Goal: Use online tool/utility: Use online tool/utility

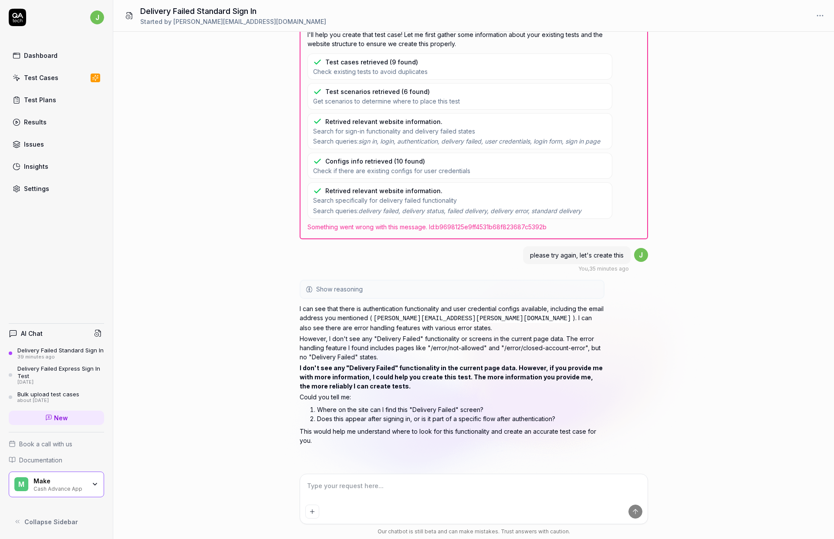
scroll to position [145, 0]
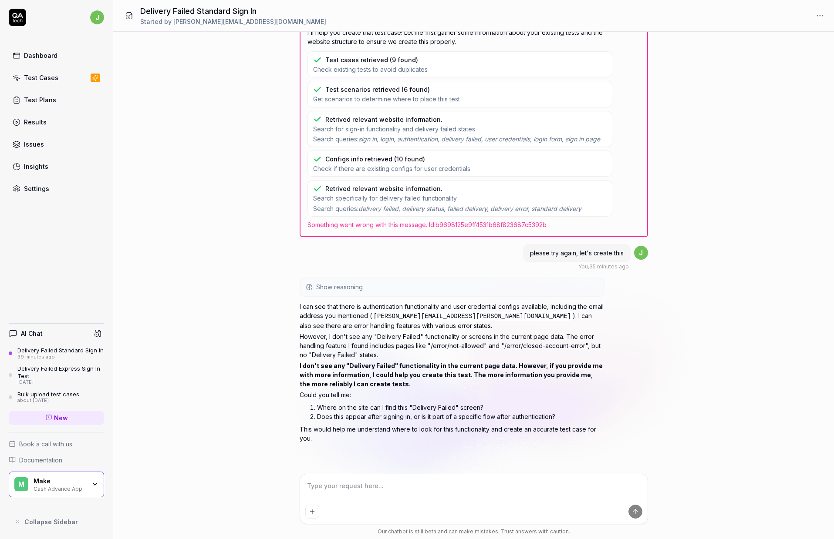
click at [443, 486] on textarea at bounding box center [473, 491] width 337 height 22
type textarea "w"
type textarea "*"
type textarea "wo"
type textarea "*"
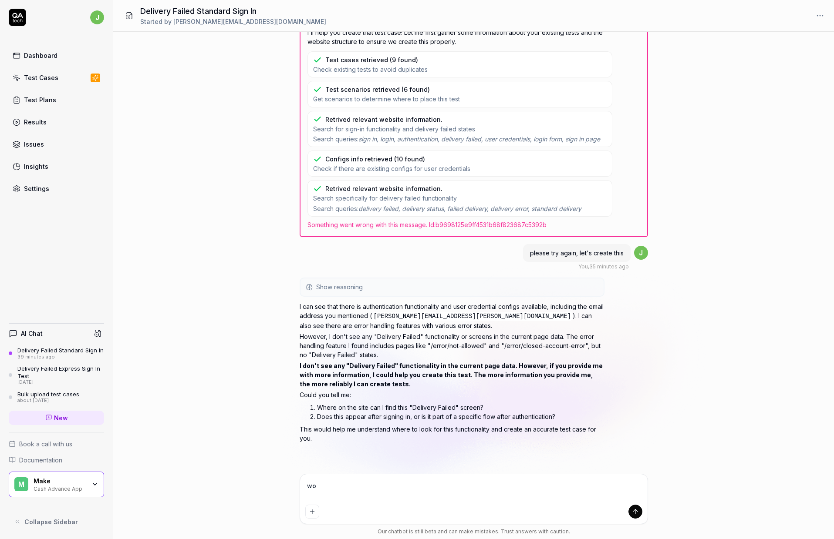
type textarea "wou"
type textarea "*"
type textarea "woul"
type textarea "*"
type textarea "would"
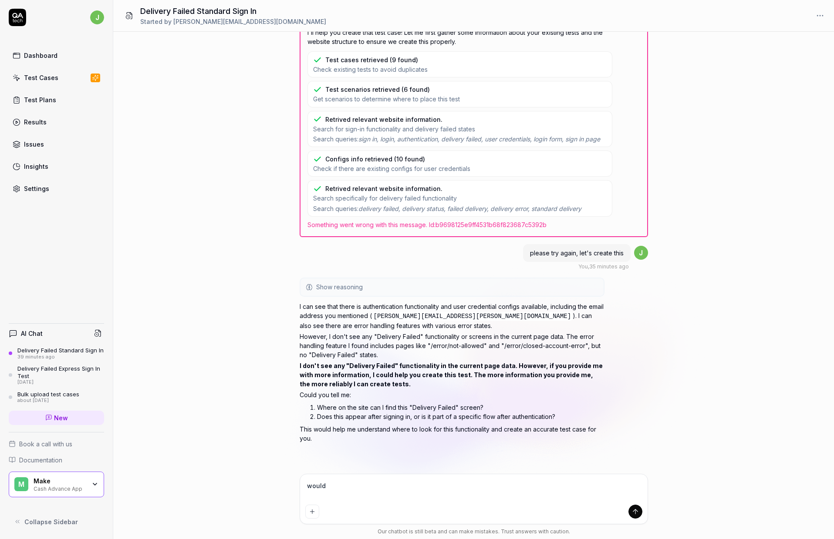
type textarea "*"
type textarea "would"
type textarea "*"
type textarea "would y"
type textarea "*"
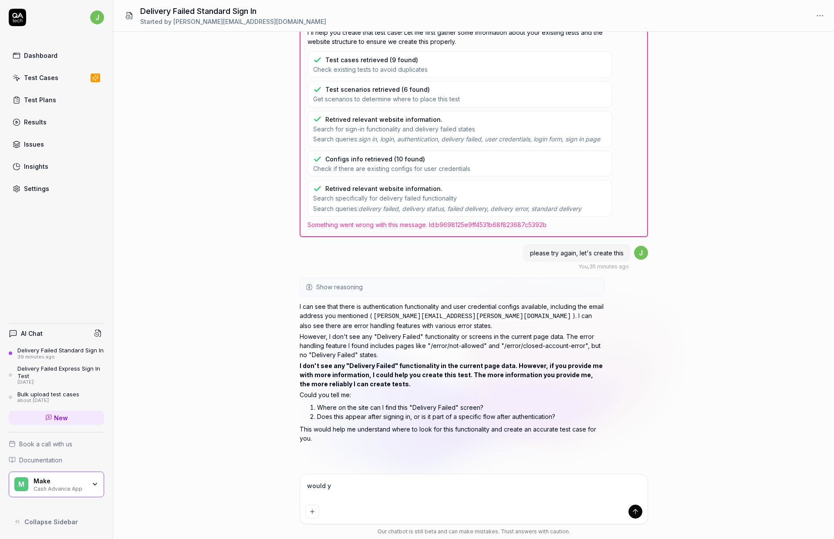
type textarea "would yo"
type textarea "*"
type textarea "would you"
type textarea "*"
type textarea "would you"
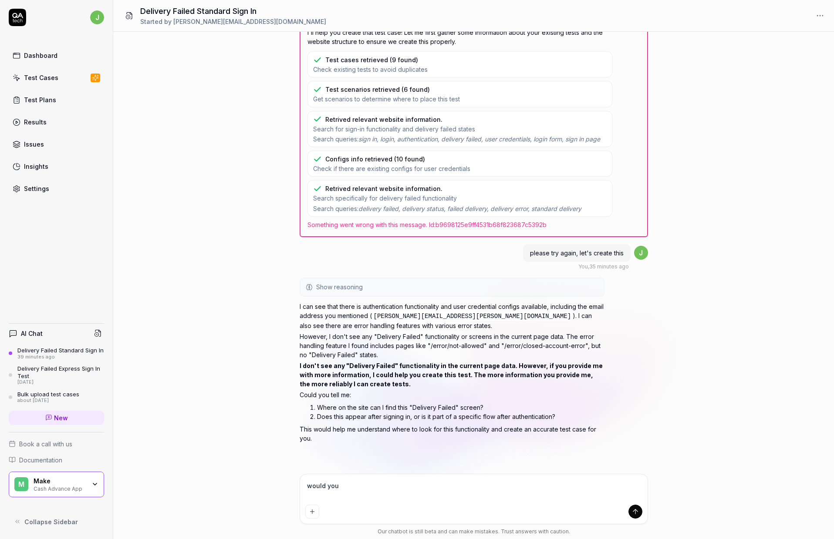
type textarea "*"
type textarea "would you l"
type textarea "*"
type textarea "would you li"
type textarea "*"
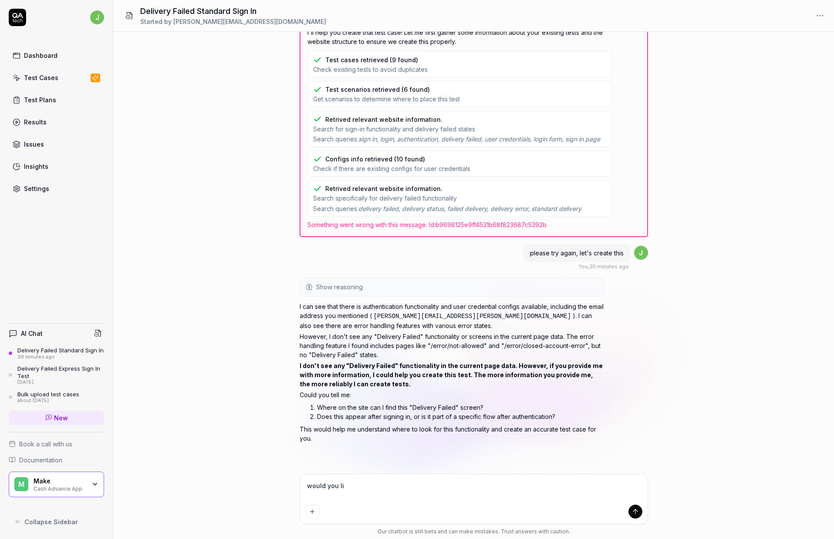
type textarea "would you lik"
type textarea "*"
type textarea "i"
type textarea "*"
type textarea "it"
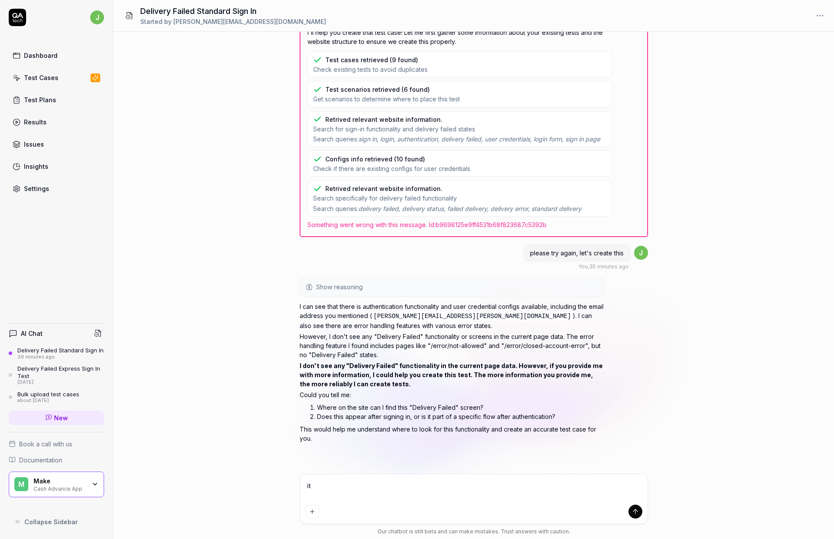
type textarea "*"
type textarea "it s"
type textarea "*"
type textarea "it sh"
type textarea "*"
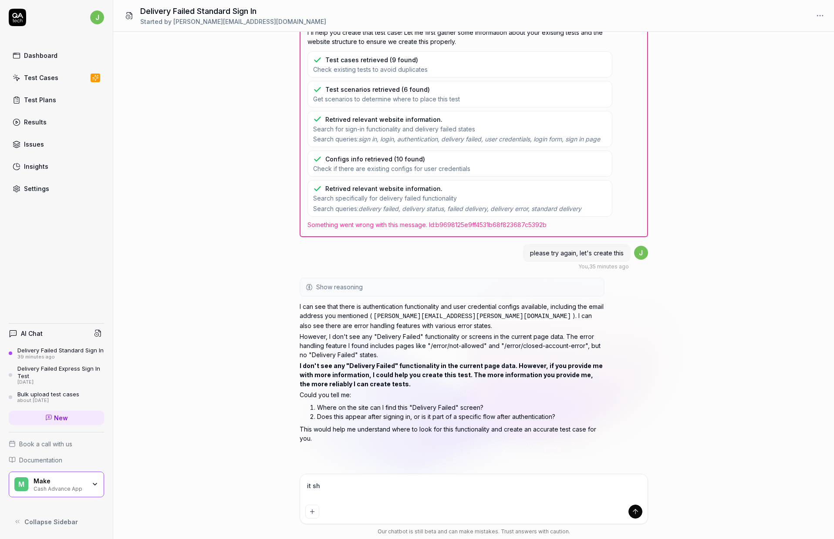
type textarea "it sho"
type textarea "*"
type textarea "it shou"
type textarea "*"
type textarea "it shoul"
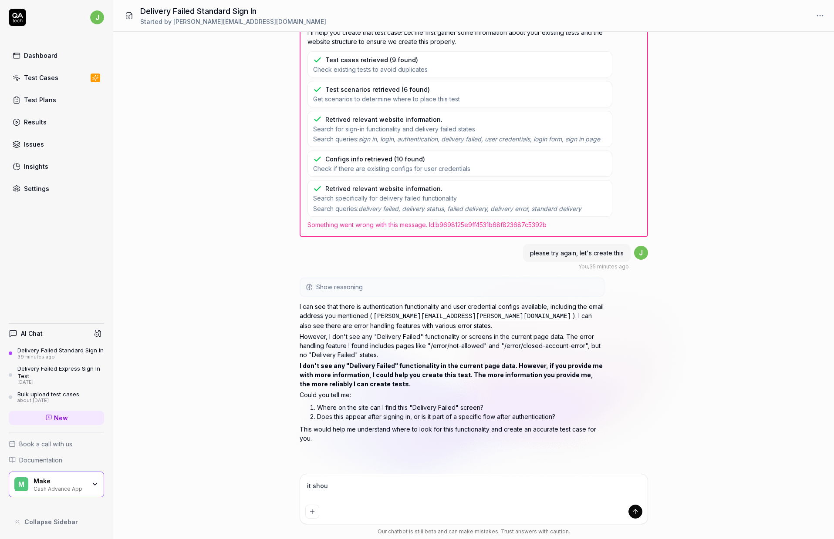
type textarea "*"
type textarea "it should"
type textarea "*"
type textarea "it should"
type textarea "*"
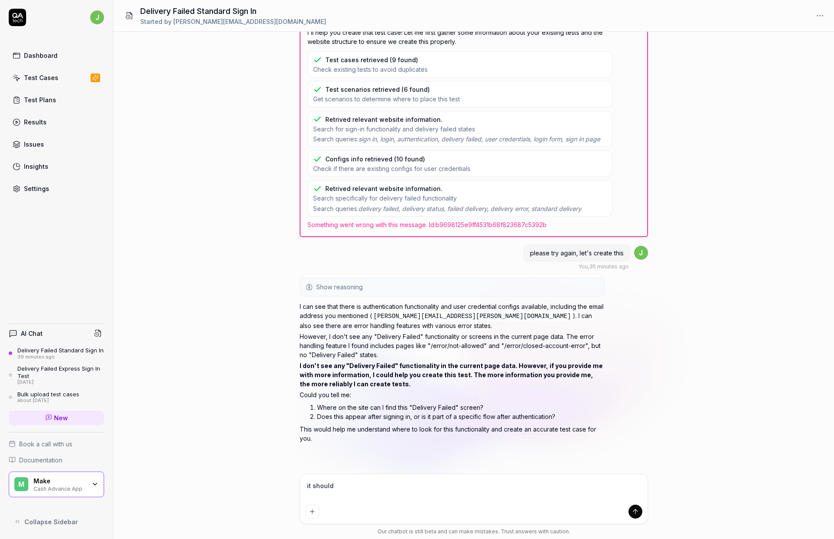
type textarea "it should a"
type textarea "*"
type textarea "it should ap"
type textarea "*"
type textarea "it should app"
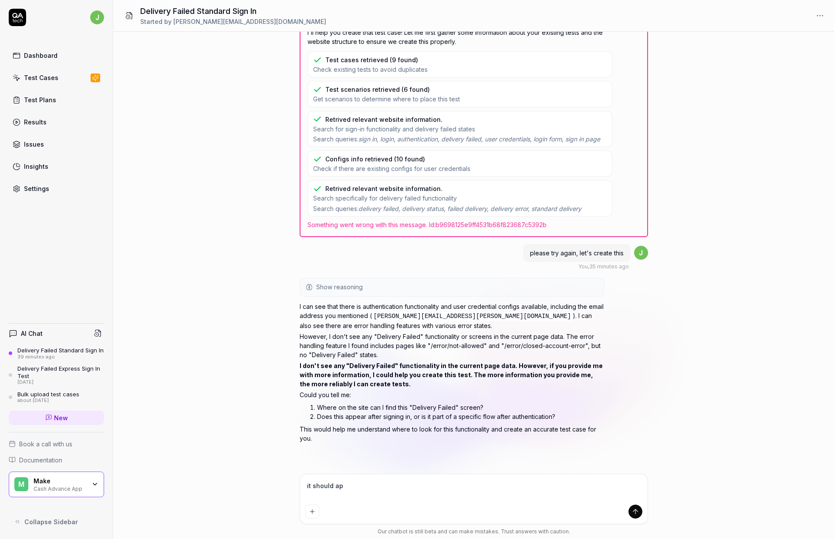
type textarea "*"
type textarea "it should appe"
type textarea "*"
type textarea "it should appea"
type textarea "*"
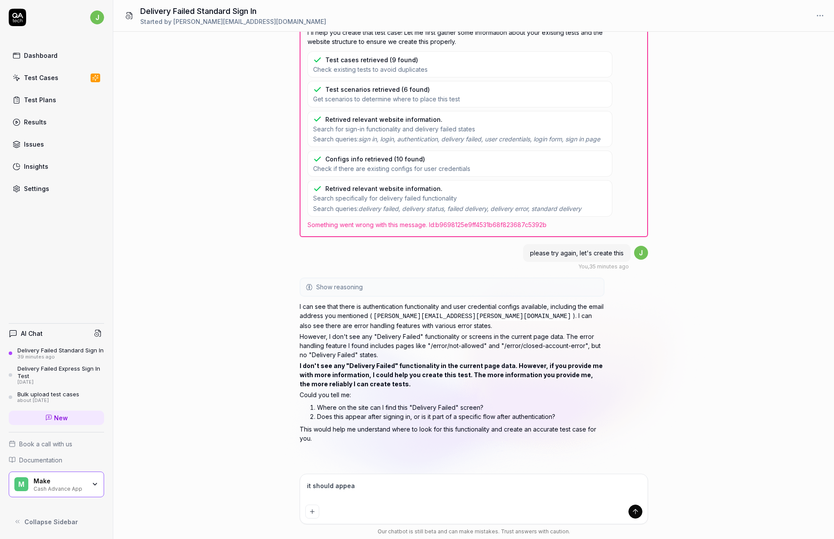
type textarea "it should appear"
type textarea "*"
type textarea "it should appear"
type textarea "*"
type textarea "it should appear a"
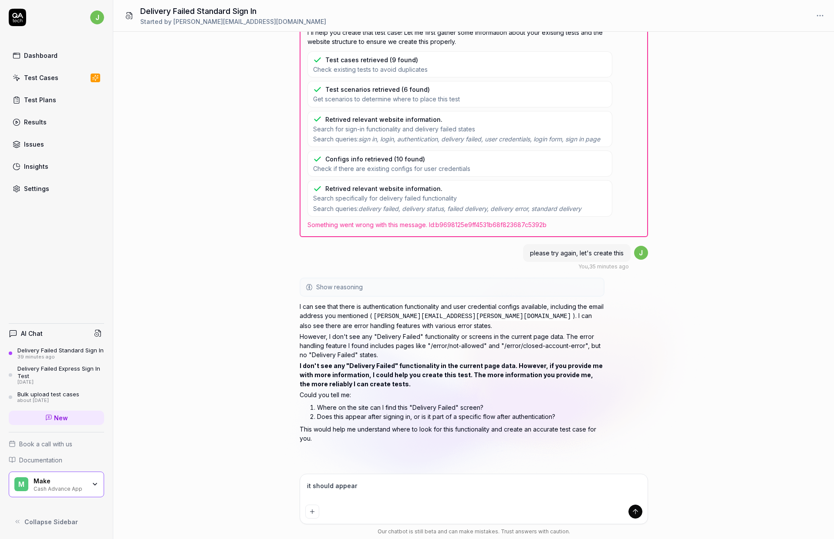
type textarea "*"
type textarea "it should appear ad"
type textarea "*"
type textarea "it should appear a"
type textarea "*"
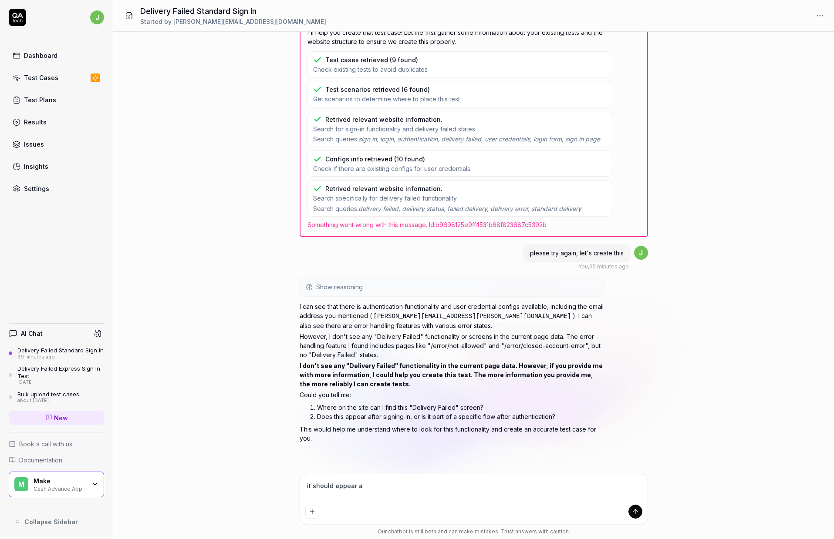
type textarea "it should appear af"
type textarea "*"
type textarea "it should appear aft"
type textarea "*"
type textarea "it should appear afte"
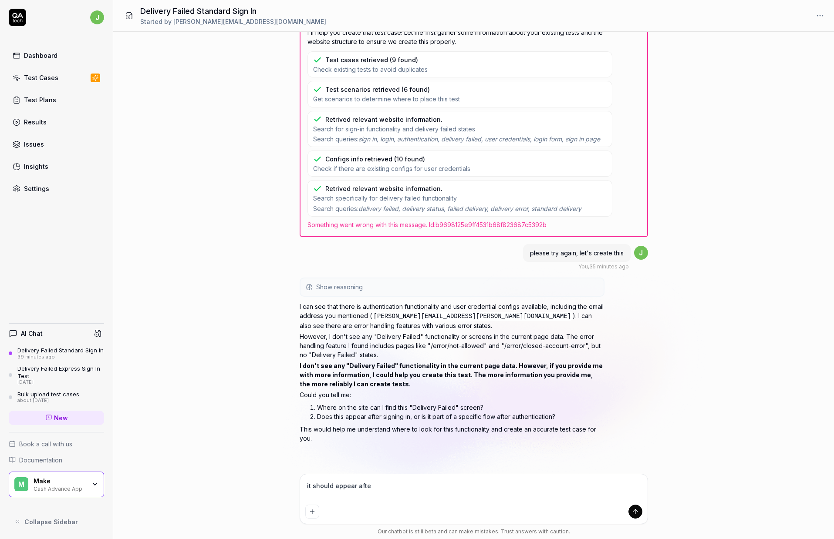
type textarea "*"
type textarea "it should appear after"
type textarea "*"
type textarea "it should appear after"
type textarea "*"
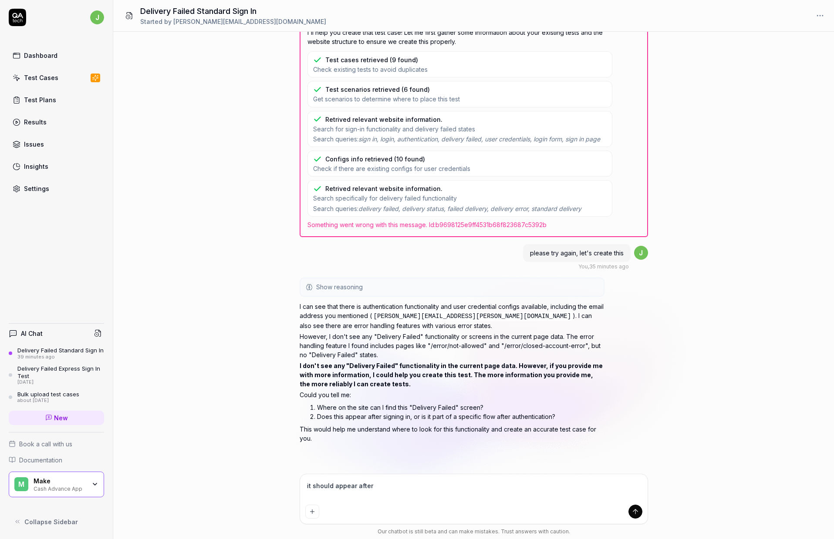
type textarea "it should appear after s"
type textarea "*"
type textarea "it should appear after si"
type textarea "*"
type textarea "it should appear after sig"
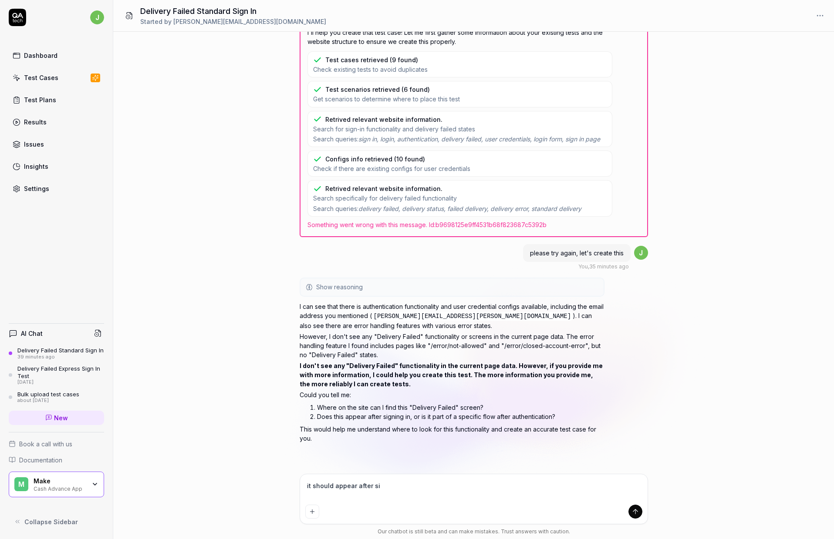
type textarea "*"
type textarea "it should appear after sign"
type textarea "*"
type textarea "it should appear after signi"
type textarea "*"
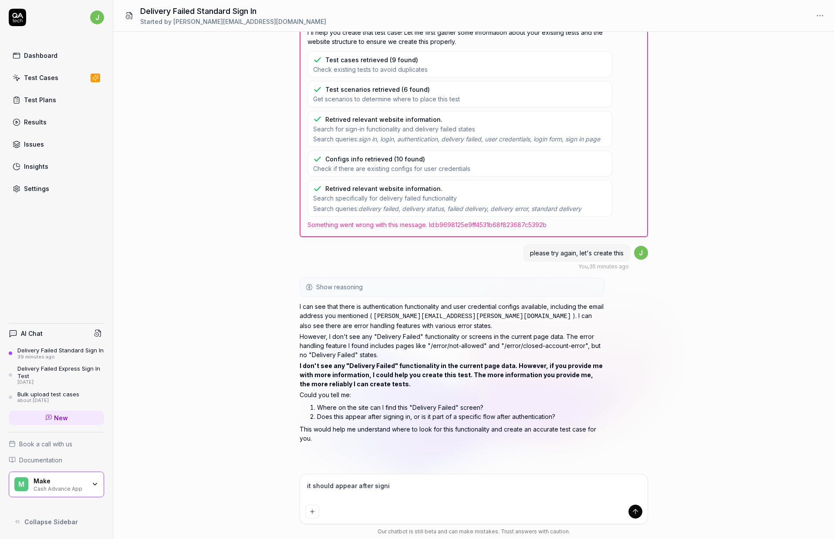
type textarea "it should appear after signin"
type textarea "*"
type textarea "it should appear after signing"
type textarea "*"
type textarea "it should appear after signing"
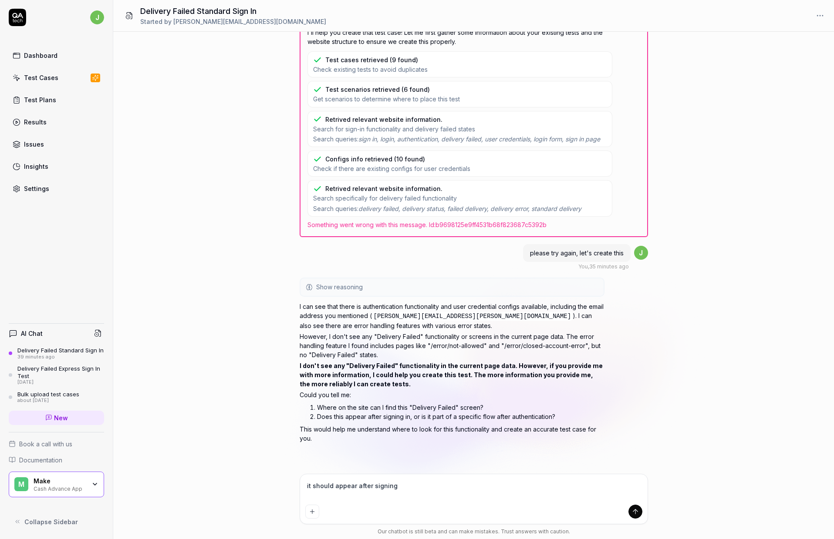
type textarea "*"
type textarea "it should appear after signing i"
type textarea "*"
type textarea "it should appear after signing in"
type textarea "*"
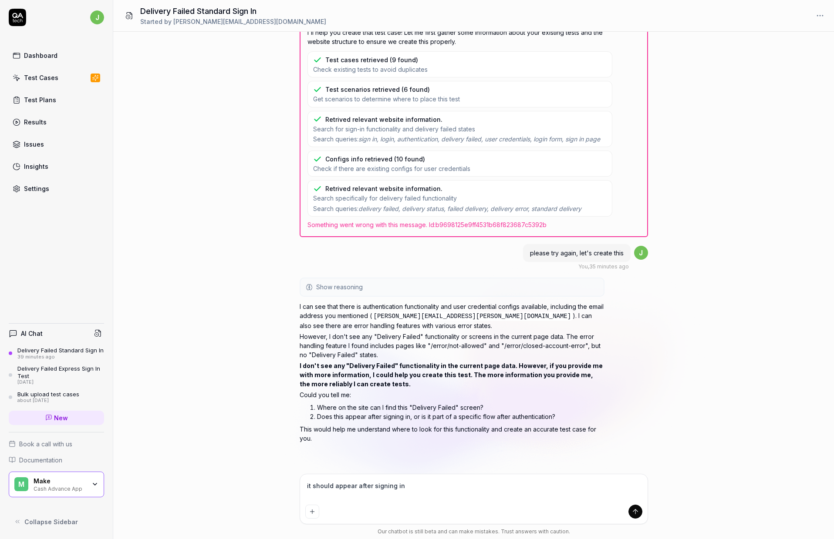
type textarea "it should appear after signing in"
type textarea "*"
type textarea "it should appear after signing in w"
type textarea "*"
type textarea "it should appear after signing in wi"
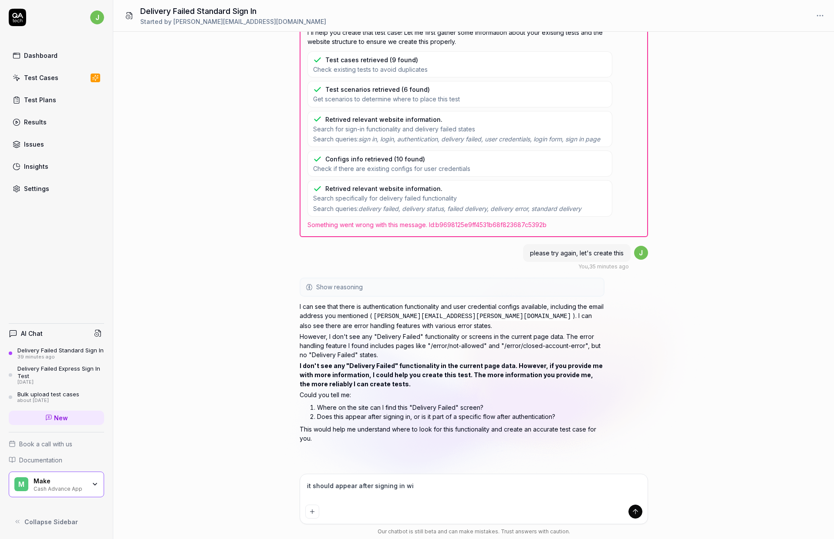
type textarea "*"
type textarea "it should appear after signing in wit"
type textarea "*"
type textarea "it should appear after signing in with"
type textarea "*"
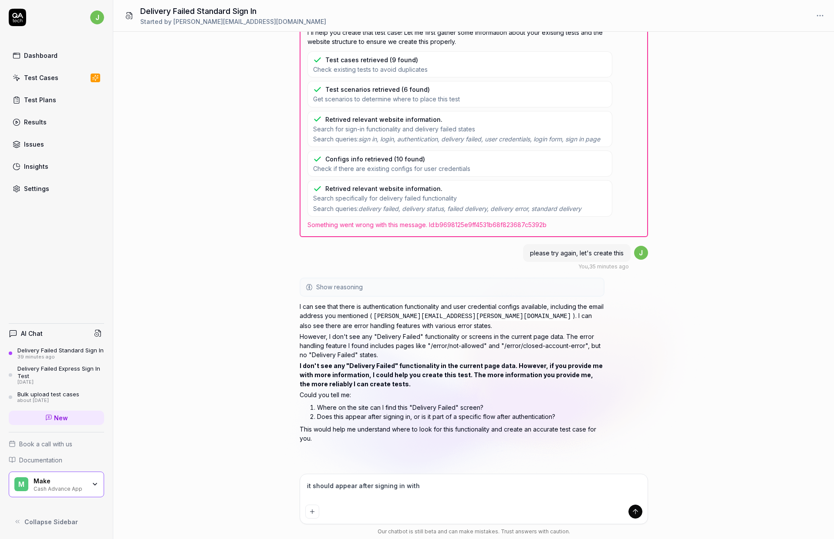
type textarea "it should appear after signing in with"
type textarea "*"
type textarea "it should appear after signing in with t"
type textarea "*"
type textarea "it should appear after signing in with th"
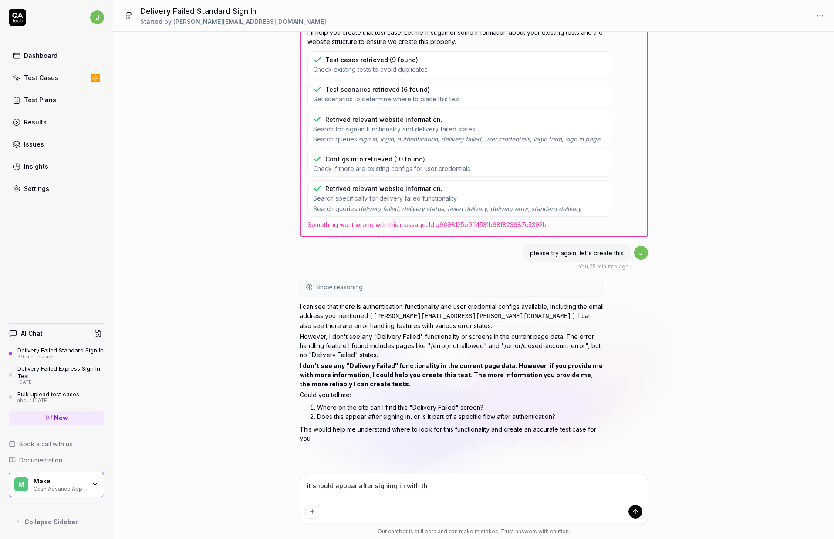
type textarea "*"
type textarea "it should appear after signing in with the"
type textarea "*"
type textarea "it should appear after signing in with thee"
type textarea "*"
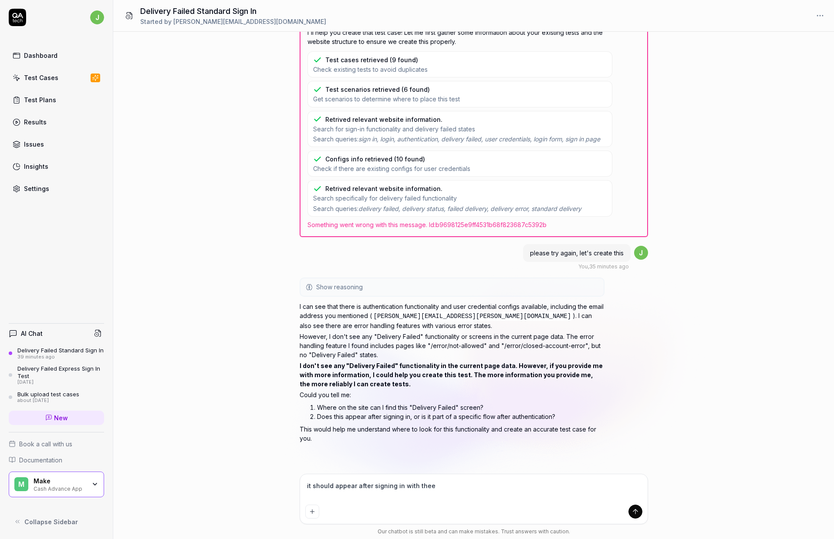
type textarea "it should appear after signing in with thees"
type textarea "*"
type textarea "it should appear after signing in with thee"
type textarea "*"
type textarea "it should appear after signing in with the"
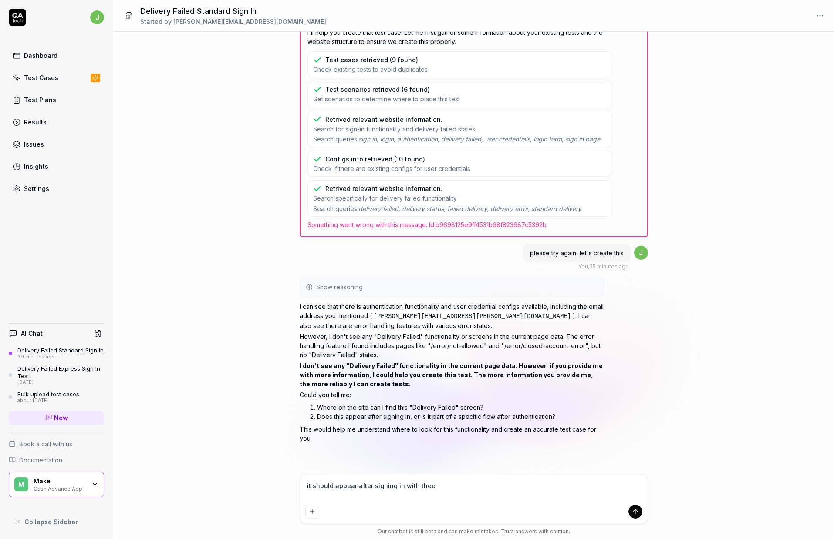
type textarea "*"
type textarea "it should appear after signing in with thes"
type textarea "*"
type textarea "it should appear after signing in with these"
type textarea "*"
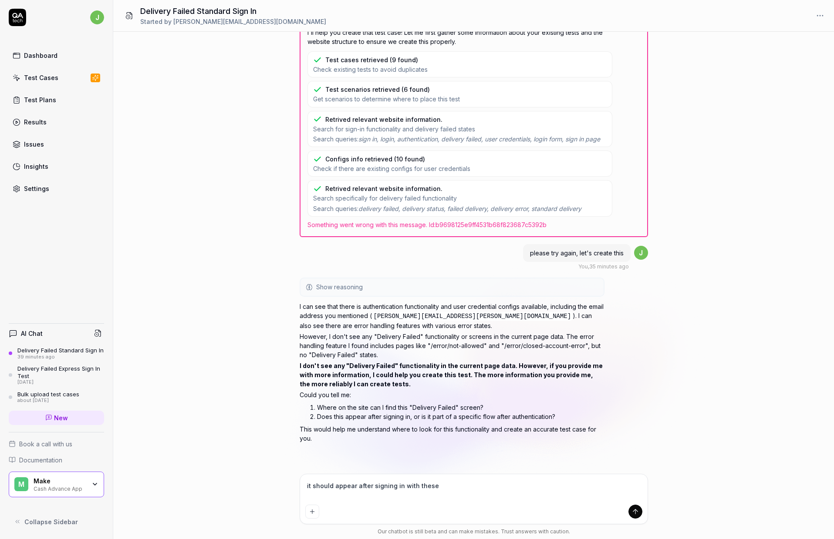
type textarea "it should appear after signing in with these"
type textarea "*"
type textarea "it should appear after signing in with these c"
type textarea "*"
type textarea "it should appear after signing in with these cr"
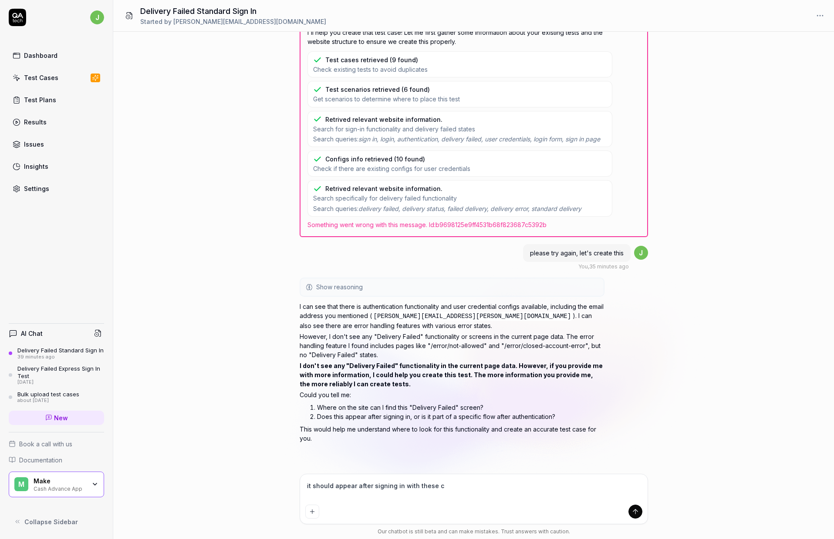
type textarea "*"
type textarea "it should appear after signing in with these cre"
type textarea "*"
type textarea "it should appear after signing in with these cred"
type textarea "*"
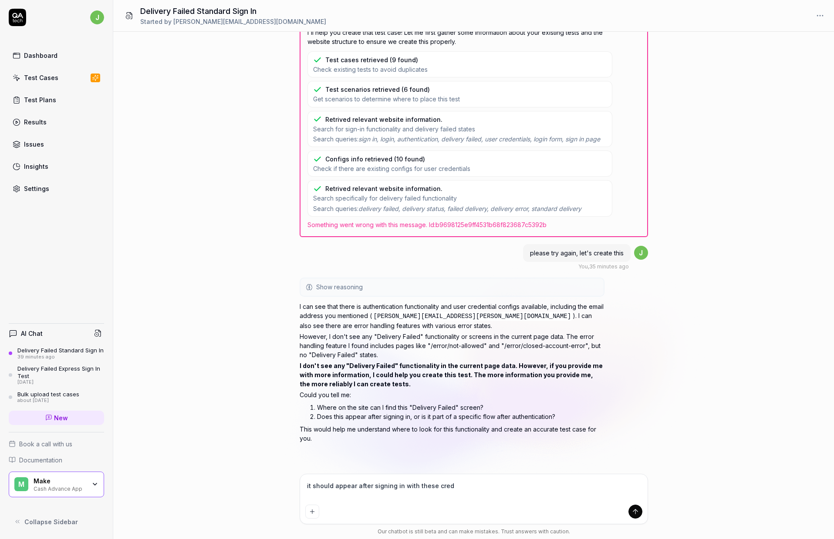
type textarea "it should appear after signing in with these crede"
type textarea "*"
type textarea "it should appear after signing in with these creden"
type textarea "*"
type textarea "it should appear after signing in with these credent"
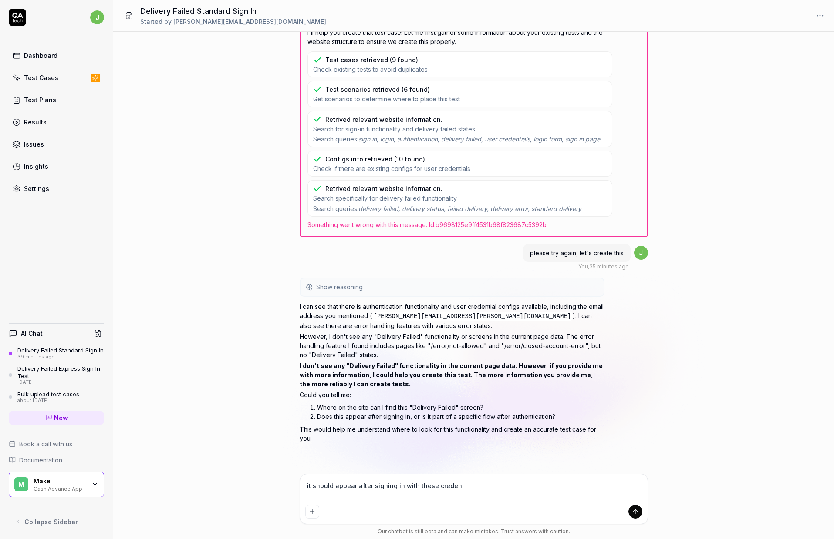
type textarea "*"
type textarea "it should appear after signing in with these credenti"
type textarea "*"
type textarea "it should appear after signing in with these credentia"
type textarea "*"
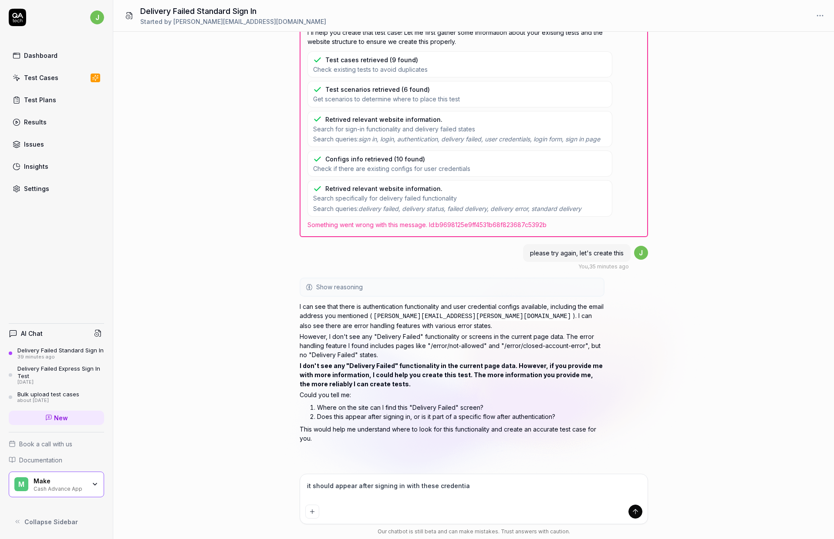
type textarea "it should appear after signing in with these credential"
type textarea "*"
type textarea "it should appear after signing in with these credentials"
type textarea "*"
type textarea "it should appear after signing in with these credentials."
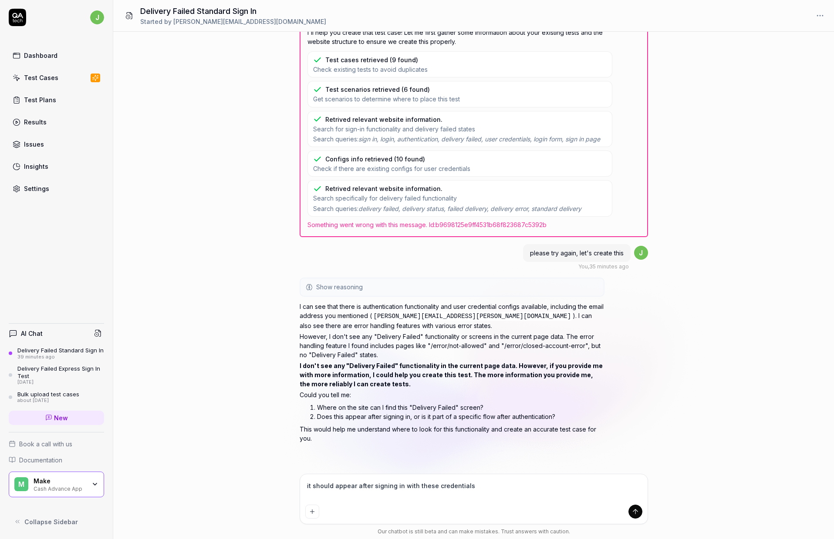
type textarea "*"
type textarea "it should appear after signing in with these credentials."
type textarea "*"
type textarea "it should appear after signing in with these credentials. w"
type textarea "*"
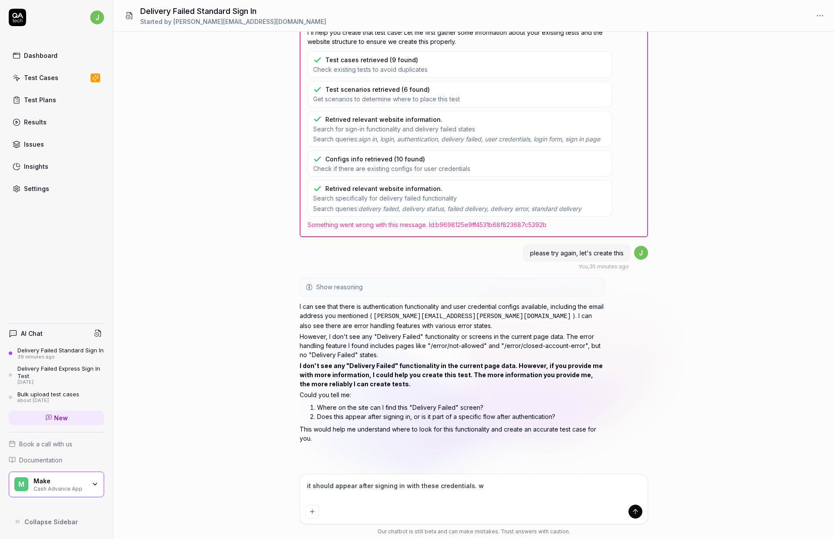
type textarea "it should appear after signing in with these credentials. wo"
type textarea "*"
type textarea "it should appear after signing in with these credentials. wou"
type textarea "*"
type textarea "it should appear after signing in with these credentials. woul"
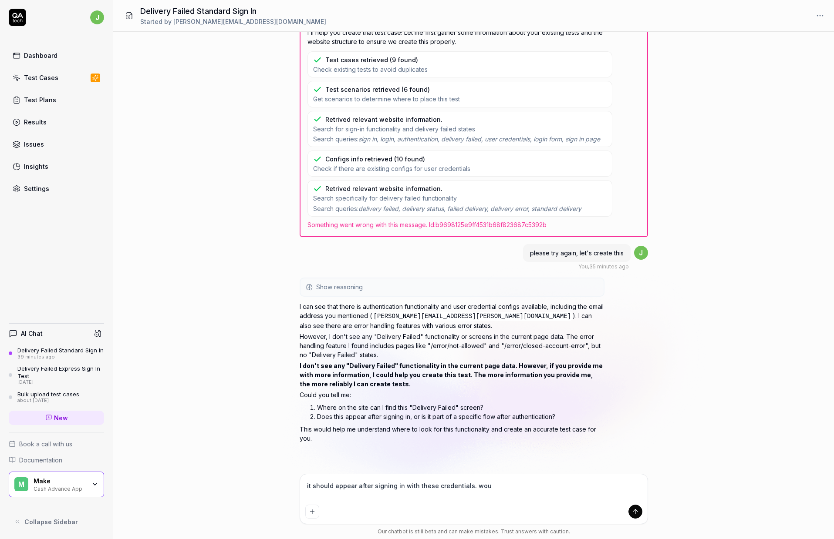
type textarea "*"
type textarea "it should appear after signing in with these credentials. would"
type textarea "*"
type textarea "it should appear after signing in with these credentials. would"
type textarea "*"
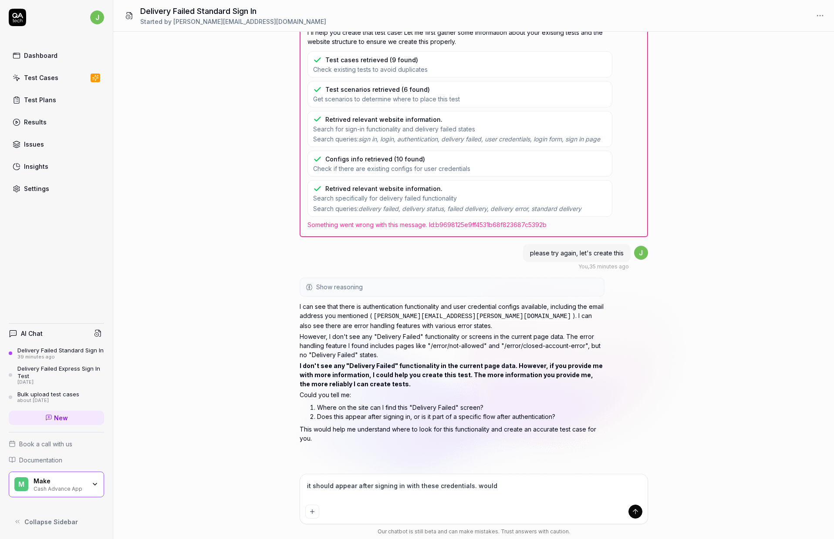
type textarea "it should appear after signing in with these credentials. would y"
type textarea "*"
type textarea "it should appear after signing in with these credentials. would yo"
type textarea "*"
type textarea "it should appear after signing in with these credentials. would you"
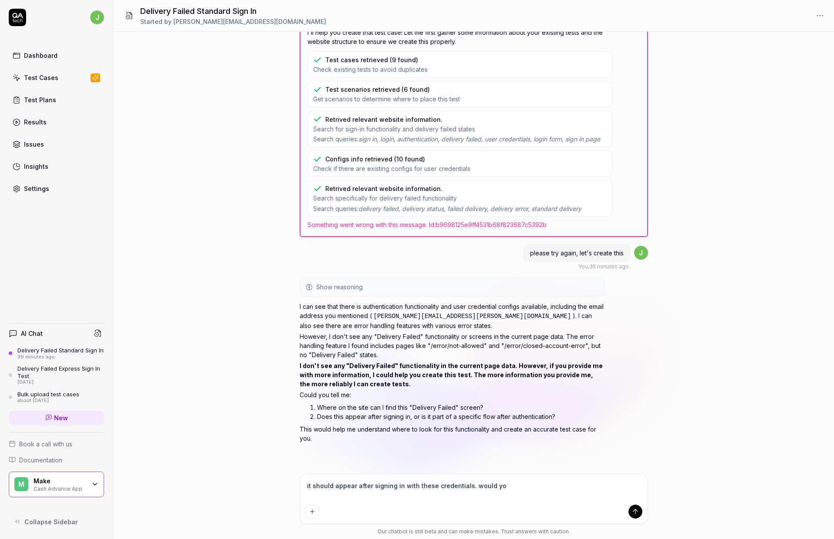
type textarea "*"
type textarea "it should appear after signing in with these credentials. would you"
type textarea "*"
type textarea "it should appear after signing in with these credentials. would you l"
type textarea "*"
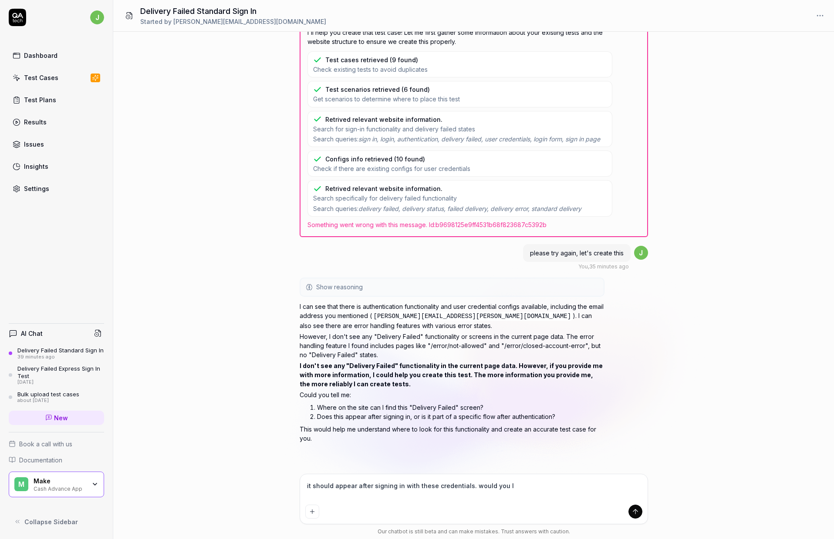
type textarea "it should appear after signing in with these credentials. would you li"
type textarea "*"
type textarea "it should appear after signing in with these credentials. would you lik"
type textarea "*"
type textarea "it should appear after signing in with these credentials. would you like"
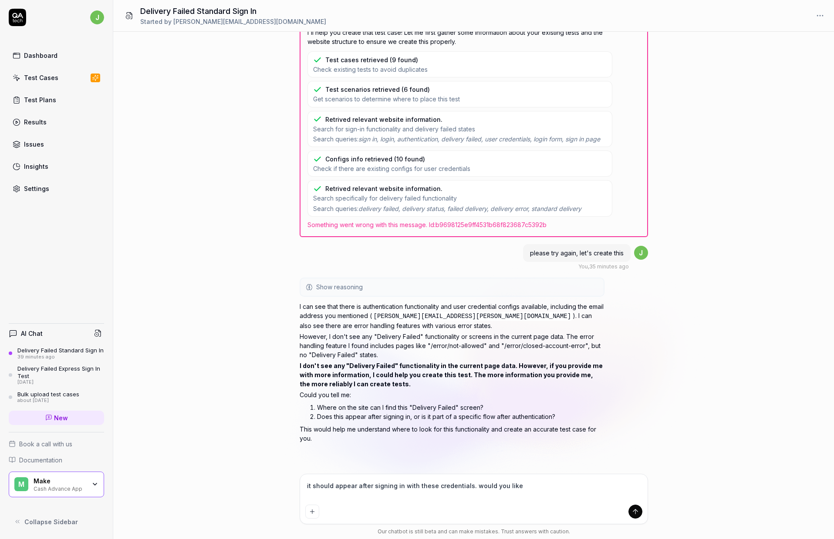
type textarea "*"
type textarea "it should appear after signing in with these credentials. would you like"
type textarea "*"
type textarea "it should appear after signing in with these credentials. would you like a"
type textarea "*"
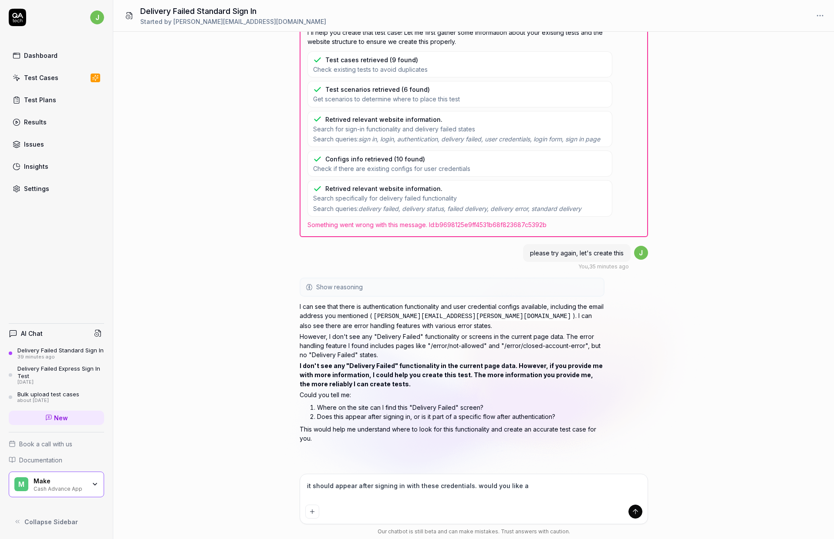
type textarea "it should appear after signing in with these credentials. would you like a"
type textarea "*"
type textarea "it should appear after signing in with these credentials. would you like a s"
type textarea "*"
type textarea "it should appear after signing in with these credentials. would you like a sc"
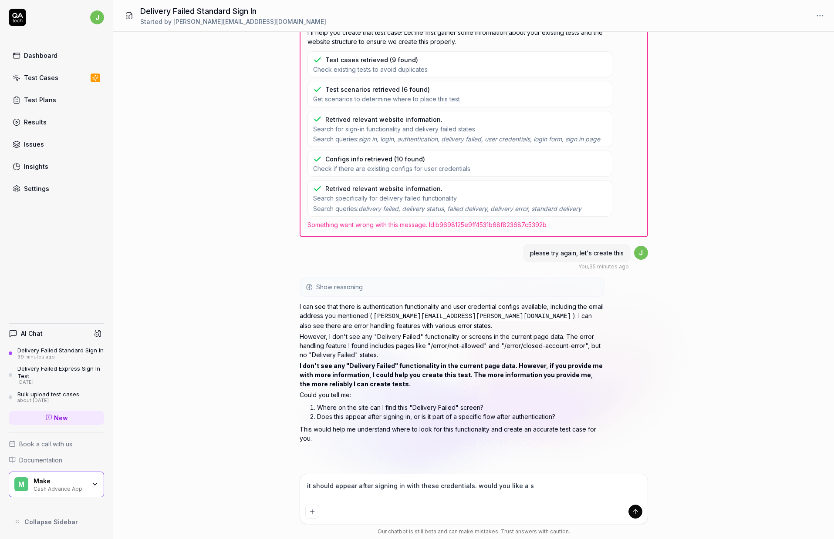
type textarea "*"
type textarea "it should appear after signing in with these credentials. would you like a scr"
type textarea "*"
type textarea "it should appear after signing in with these credentials. would you like a scre"
type textarea "*"
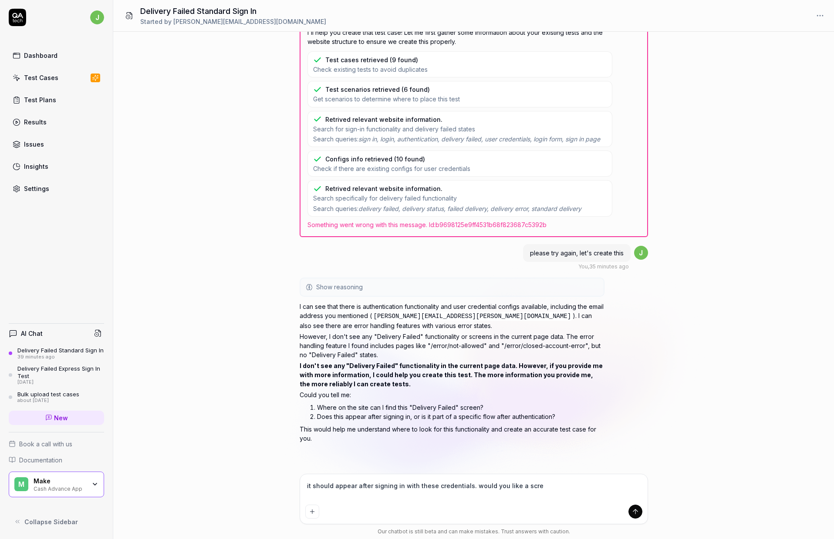
type textarea "it should appear after signing in with these credentials. would you like a scree"
type textarea "*"
type textarea "it should appear after signing in with these credentials. would you like a scre…"
type textarea "*"
type textarea "it should appear after signing in with these credentials. would you like a scre…"
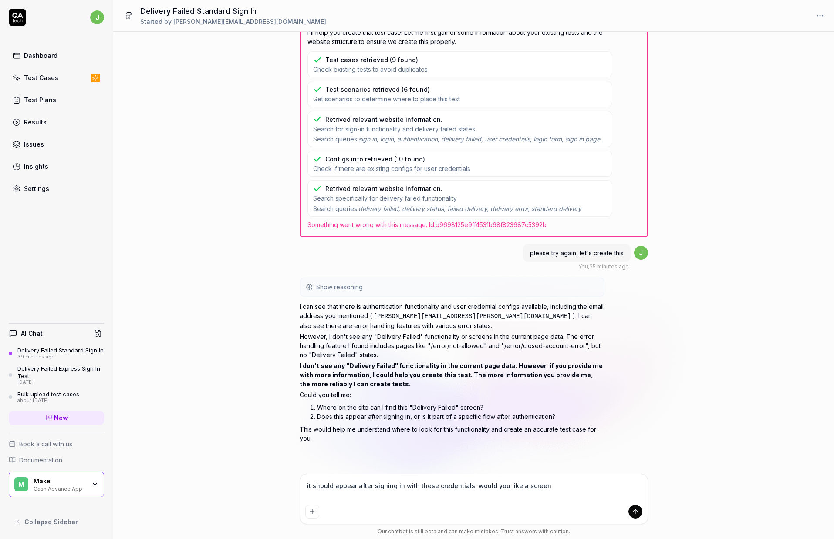
type textarea "*"
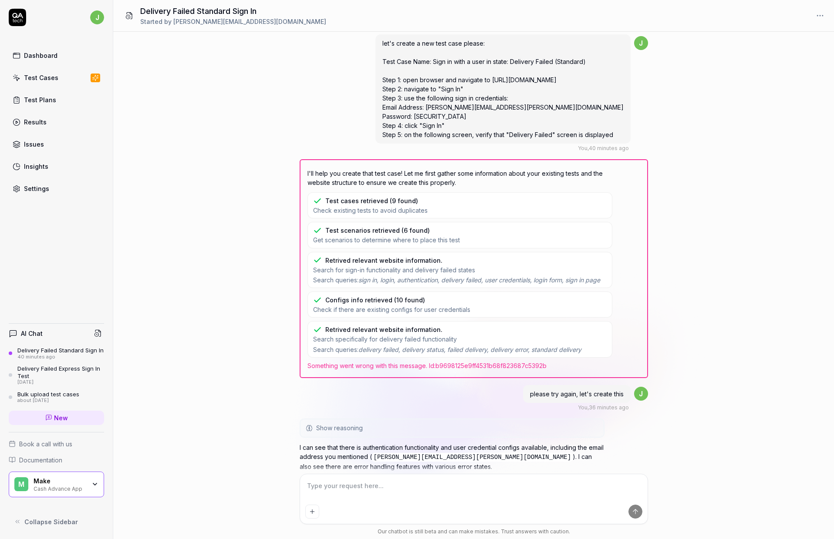
scroll to position [0, 0]
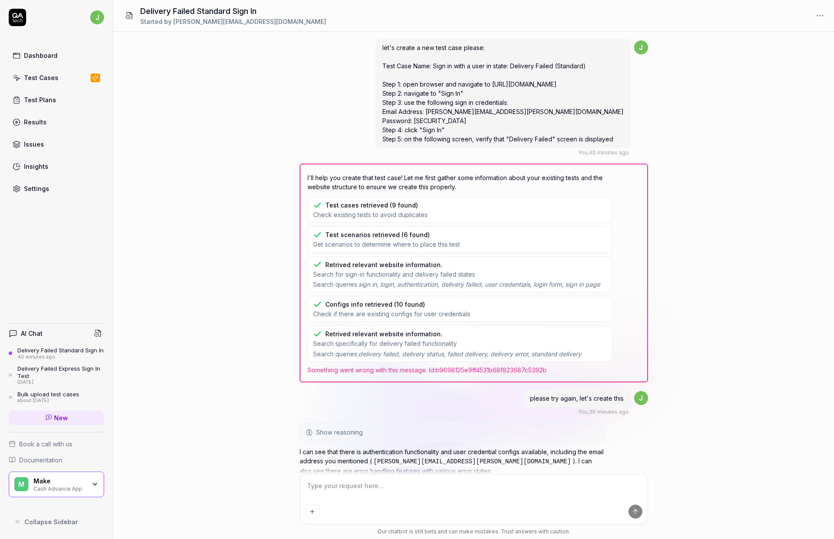
drag, startPoint x: 504, startPoint y: 84, endPoint x: 547, endPoint y: 84, distance: 42.7
click at [547, 84] on span "let's create a new test case please: Test Case Name: Sign in with a user in sta…" at bounding box center [502, 93] width 241 height 99
drag, startPoint x: 600, startPoint y: 85, endPoint x: 504, endPoint y: 85, distance: 96.2
click at [503, 85] on div "let's create a new test case please: Test Case Name: Sign in with a user in sta…" at bounding box center [502, 93] width 255 height 109
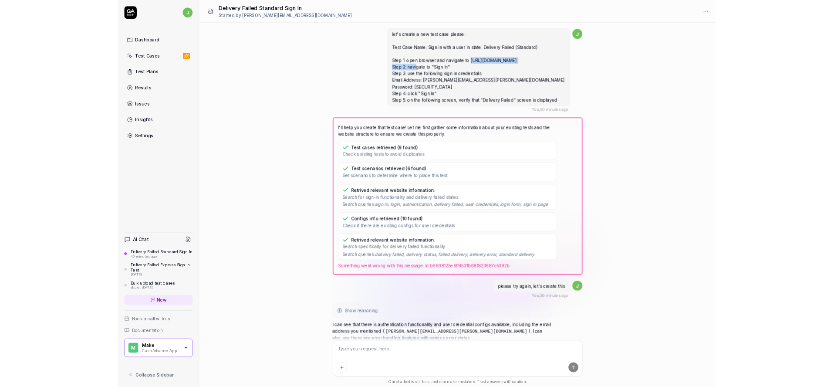
scroll to position [5, 0]
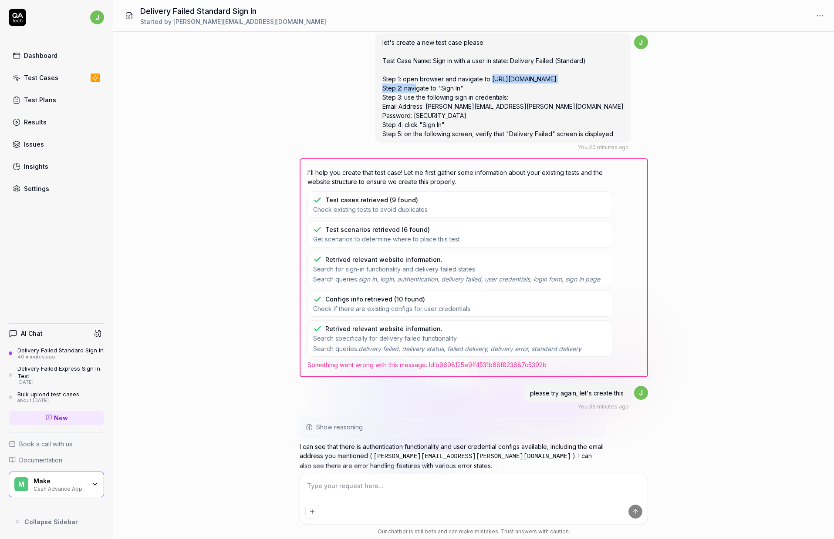
copy span "[URL][DOMAIN_NAME]"
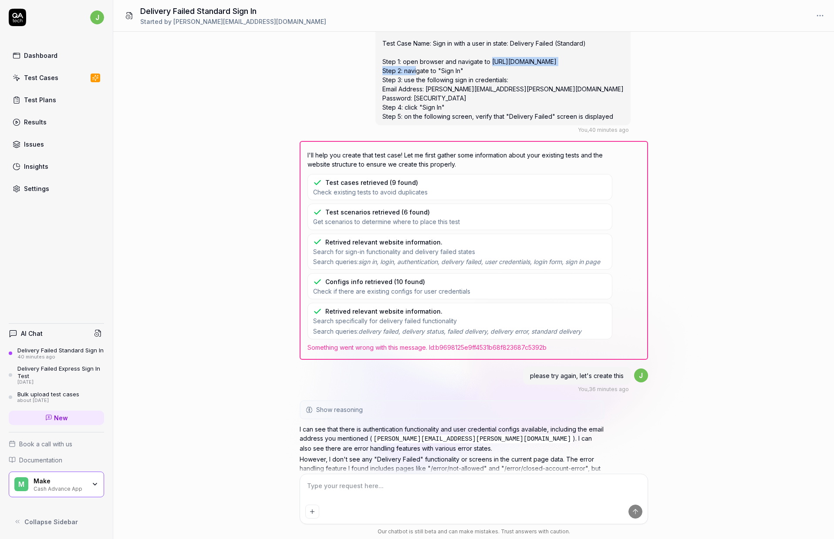
scroll to position [0, 0]
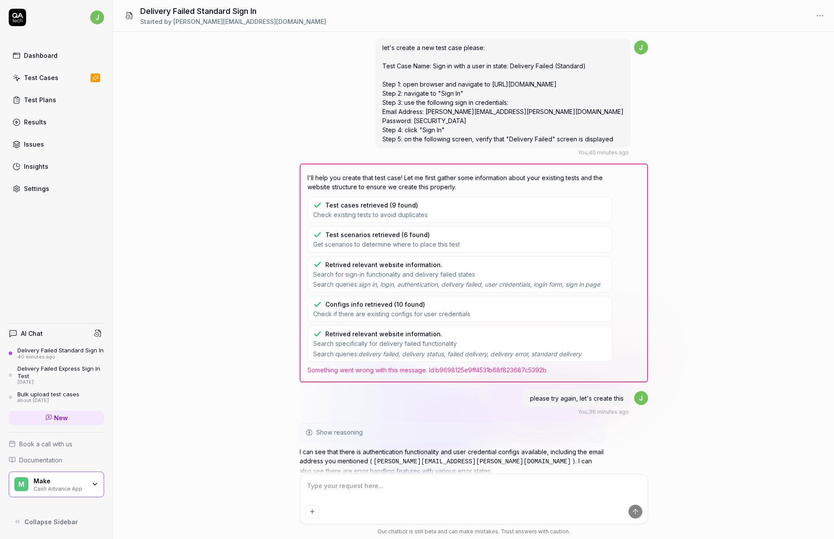
click at [491, 102] on span "let's create a new test case please: Test Case Name: Sign in with a user in sta…" at bounding box center [502, 93] width 241 height 99
drag, startPoint x: 440, startPoint y: 113, endPoint x: 562, endPoint y: 113, distance: 122.3
click at [562, 113] on span "let's create a new test case please: Test Case Name: Sign in with a user in sta…" at bounding box center [502, 93] width 241 height 99
copy span "[PERSON_NAME][EMAIL_ADDRESS][PERSON_NAME][DOMAIN_NAME]"
drag, startPoint x: 427, startPoint y: 122, endPoint x: 508, endPoint y: 121, distance: 81.8
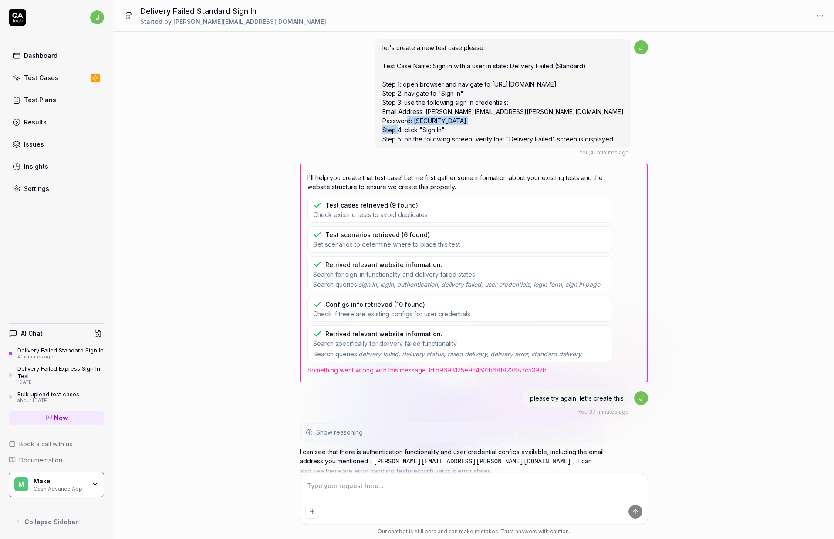
click at [508, 121] on div "let's create a new test case please: Test Case Name: Sign in with a user in sta…" at bounding box center [502, 93] width 255 height 109
copy span "xnj_kve3rdu1HXV1xfj!mNdP"
click at [400, 484] on textarea at bounding box center [473, 491] width 337 height 22
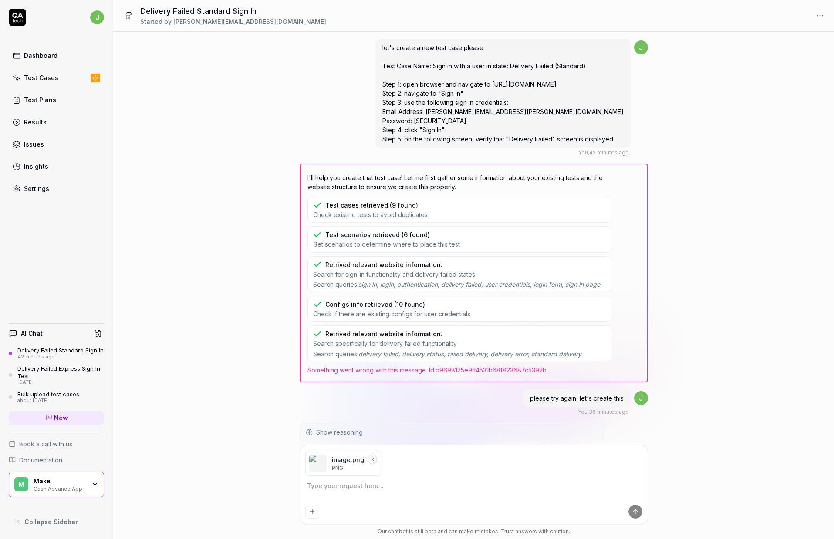
scroll to position [339, 0]
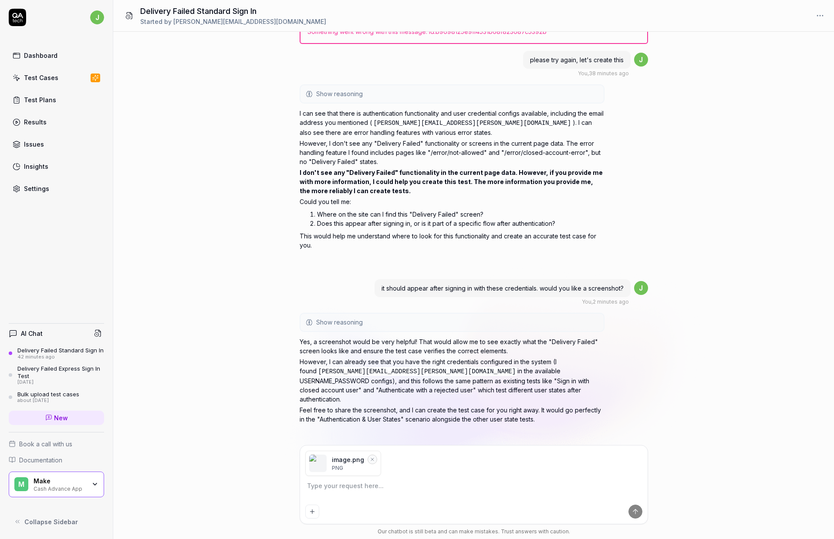
click at [357, 487] on textarea at bounding box center [473, 491] width 337 height 22
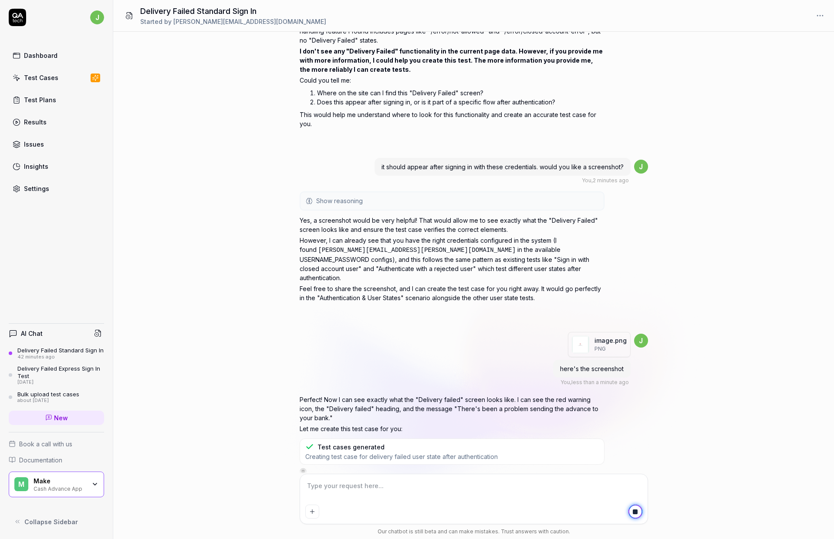
scroll to position [497, 0]
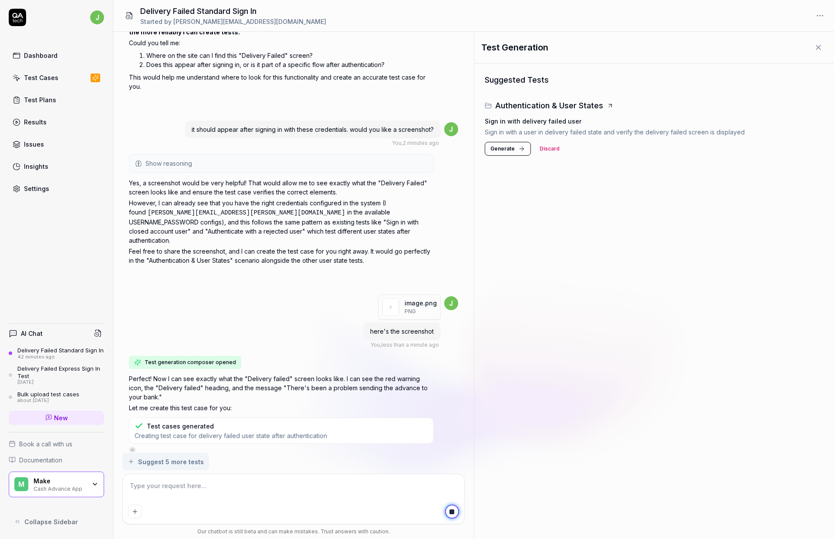
click at [497, 152] on span "Generate" at bounding box center [502, 149] width 24 height 8
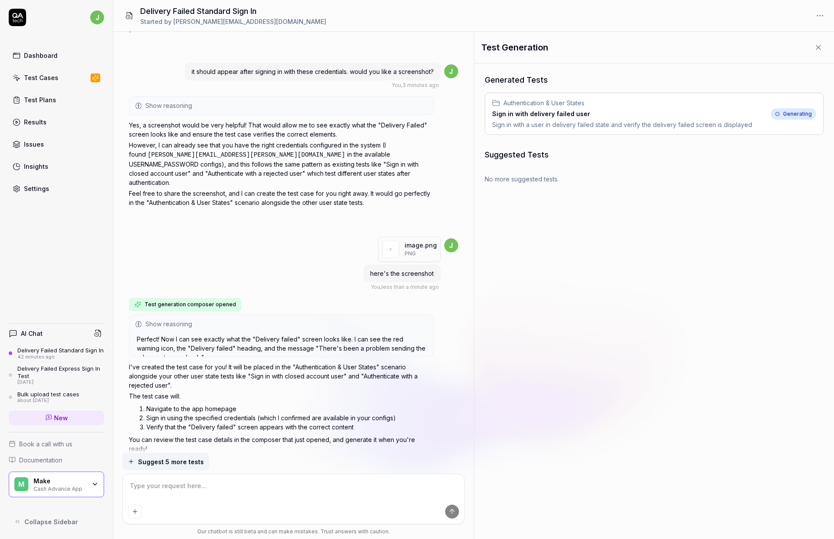
scroll to position [545, 0]
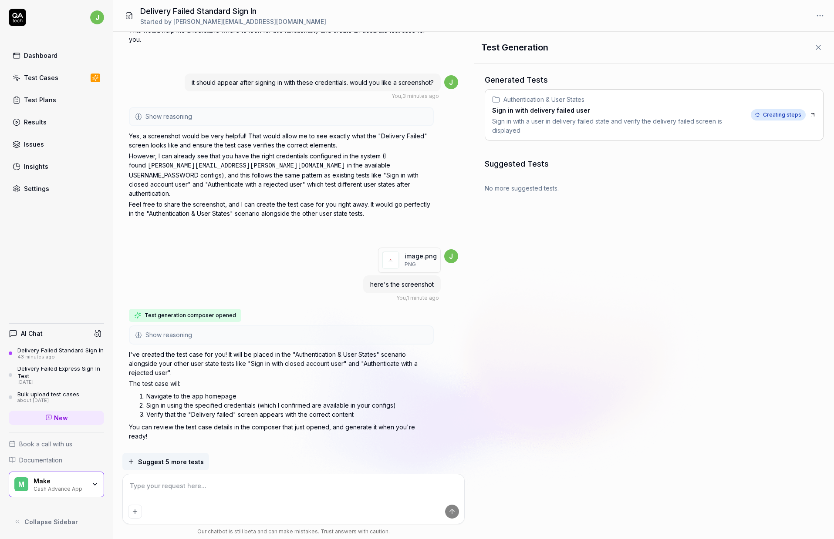
click at [205, 486] on textarea at bounding box center [293, 491] width 331 height 22
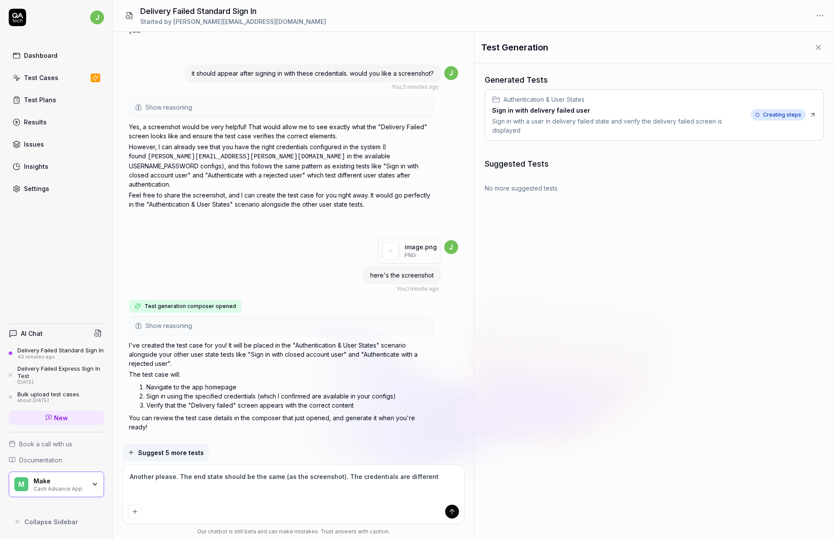
paste textarea "Test Case Name: Sign in with a user in state: Delivery Failed (Express) Step 1:…"
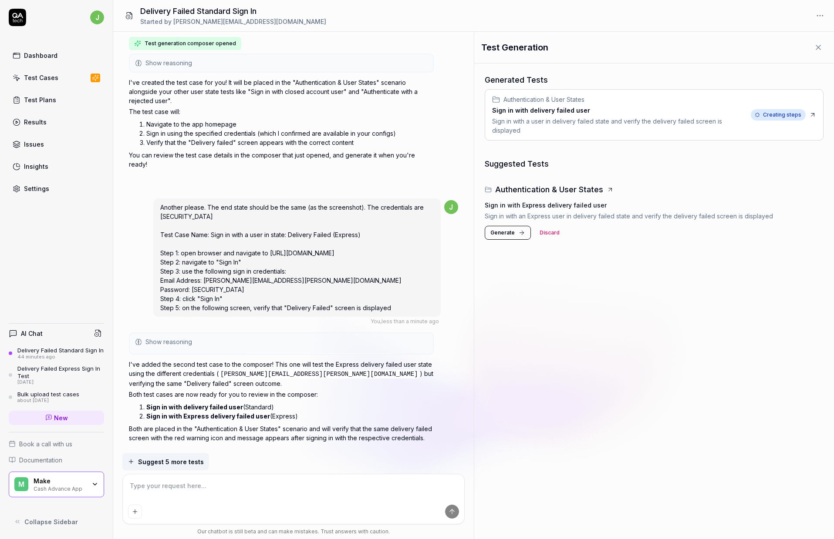
scroll to position [815, 0]
click at [510, 234] on span "Generate" at bounding box center [502, 233] width 24 height 8
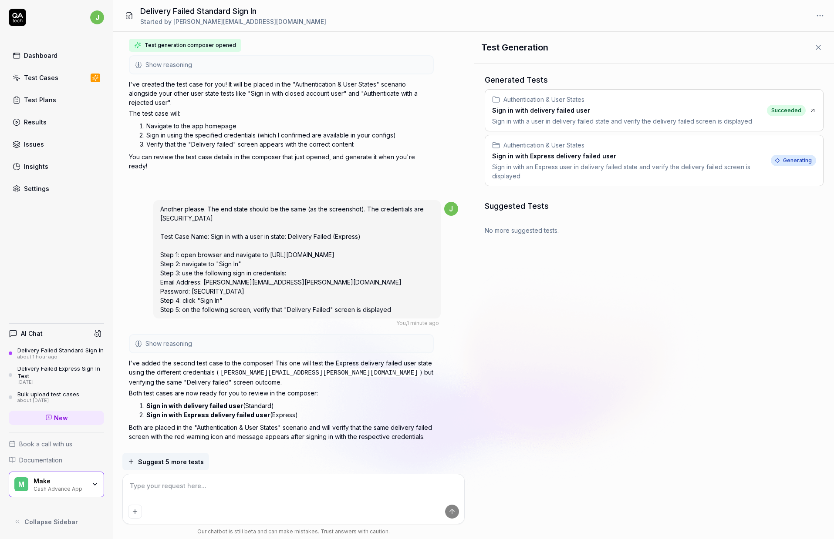
click at [283, 494] on textarea at bounding box center [293, 491] width 331 height 22
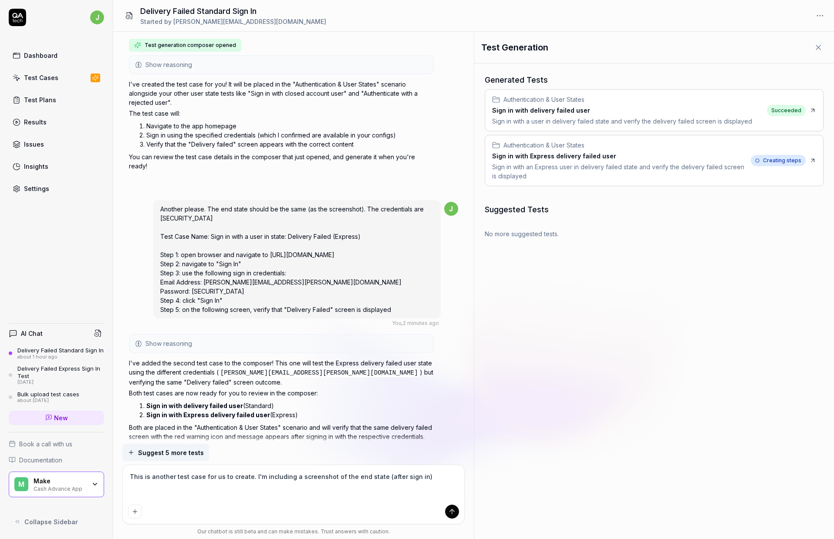
scroll to position [824, 0]
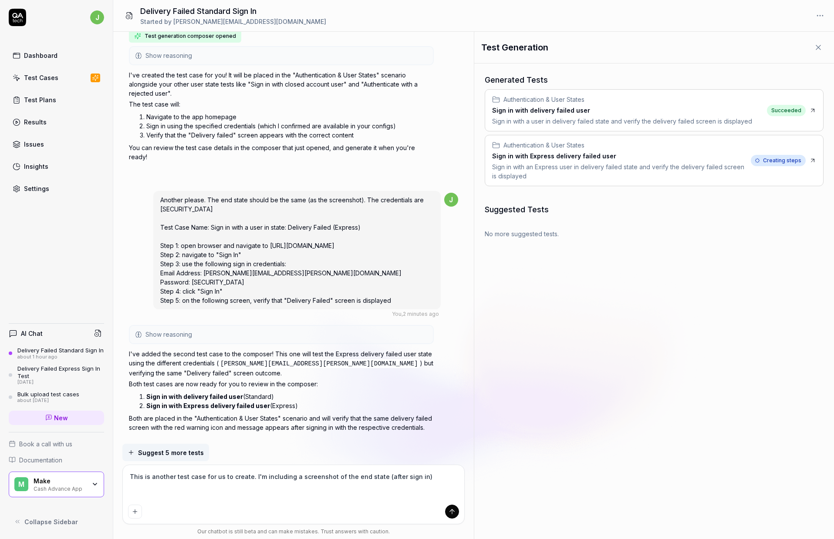
paste textarea "Test Case Name: Sign in with a user in state: Payback Failed Step 1: open brows…"
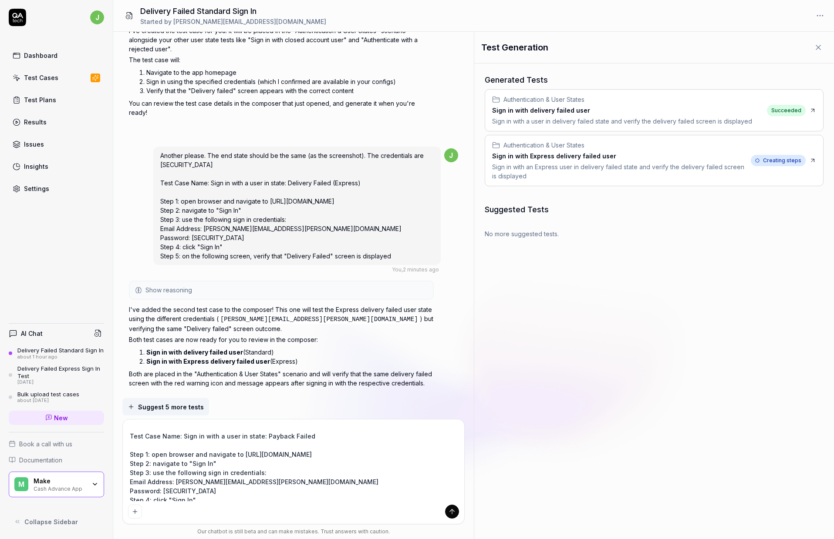
scroll to position [14, 0]
drag, startPoint x: 338, startPoint y: 454, endPoint x: 239, endPoint y: 457, distance: 98.8
click at [239, 457] on textarea "This is another test case for us to create. I'm including a screenshot of the e…" at bounding box center [293, 463] width 331 height 77
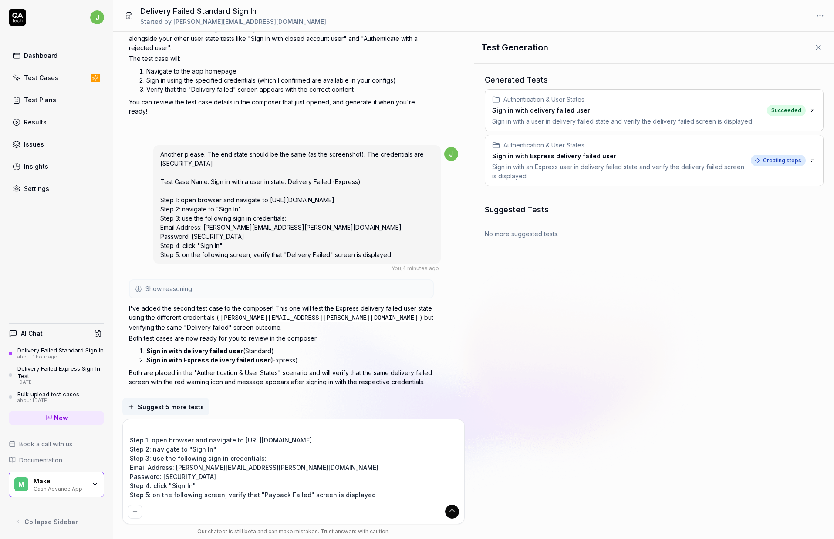
click at [370, 493] on textarea "This is another test case for us to create. I'm including a screenshot of the e…" at bounding box center [293, 463] width 331 height 77
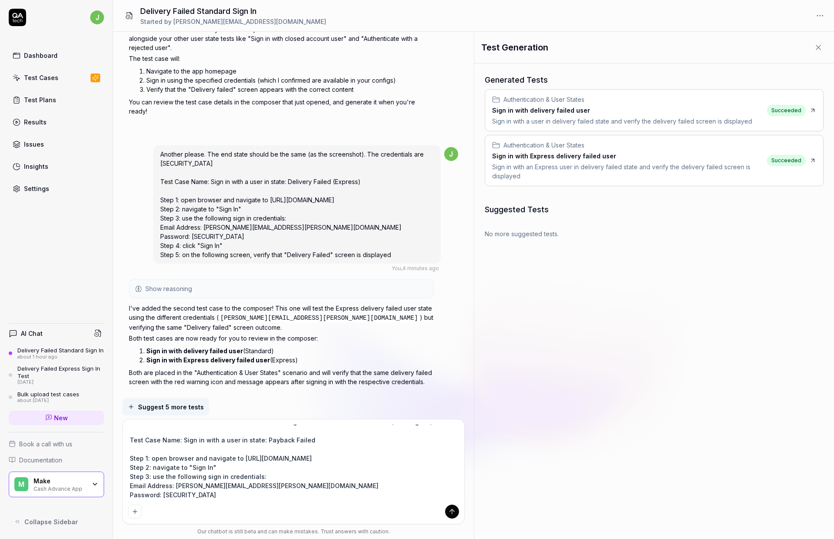
scroll to position [0, 0]
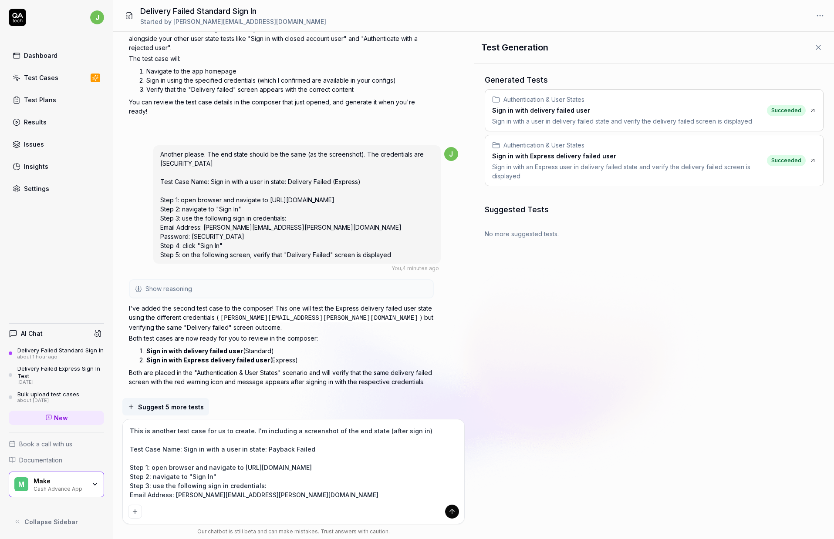
click at [309, 433] on textarea "This is another test case for us to create. I'm including a screenshot of the e…" at bounding box center [293, 463] width 331 height 77
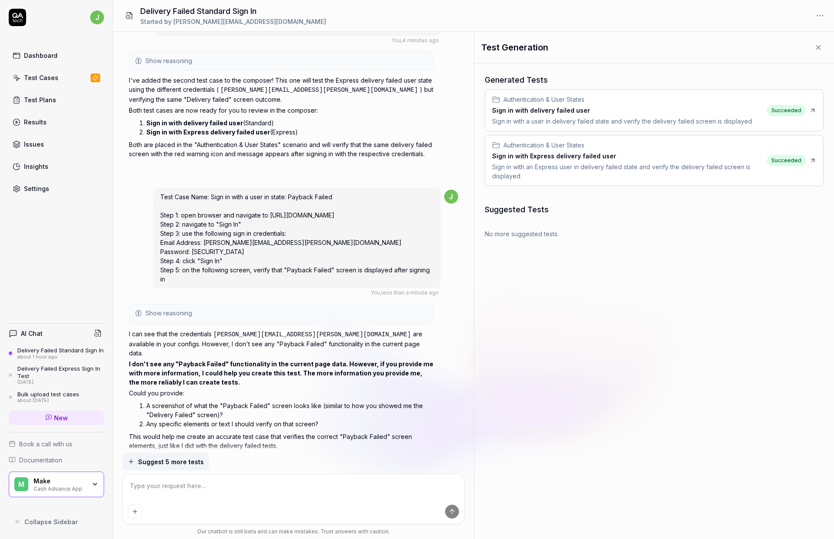
scroll to position [1096, 0]
